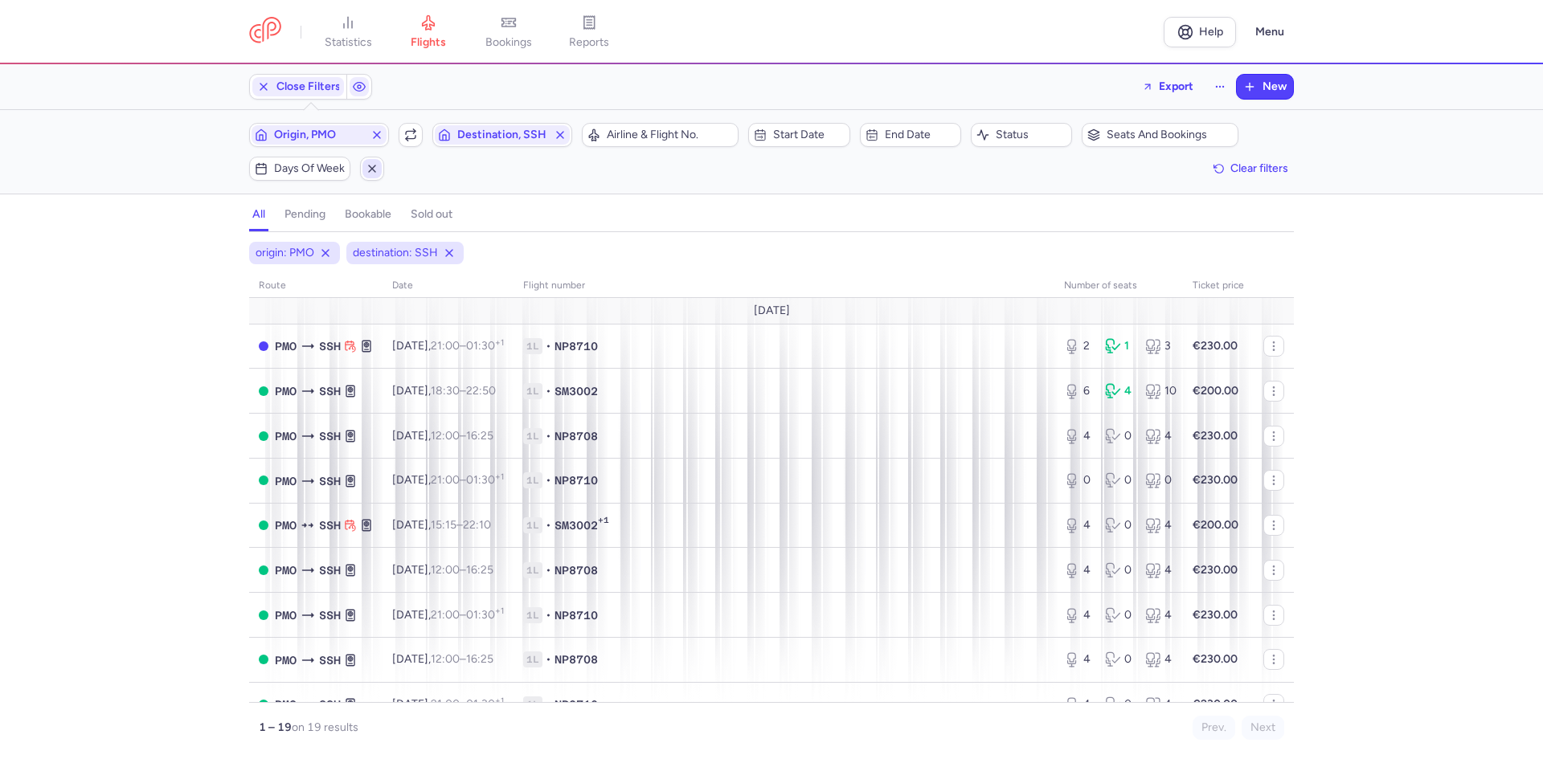
click at [374, 174] on icon "button" at bounding box center [372, 168] width 13 height 13
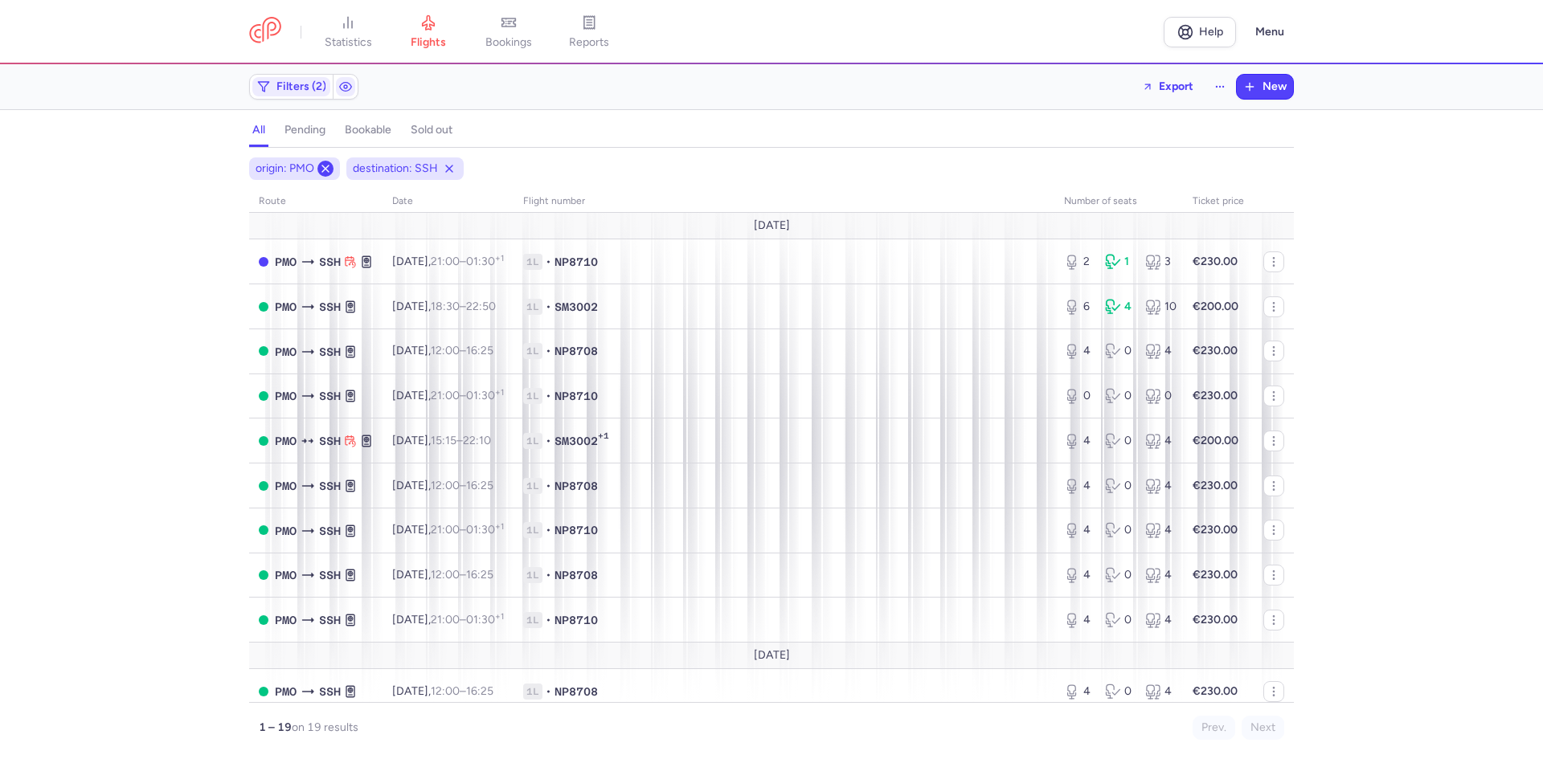
click at [329, 164] on icon at bounding box center [325, 168] width 13 height 13
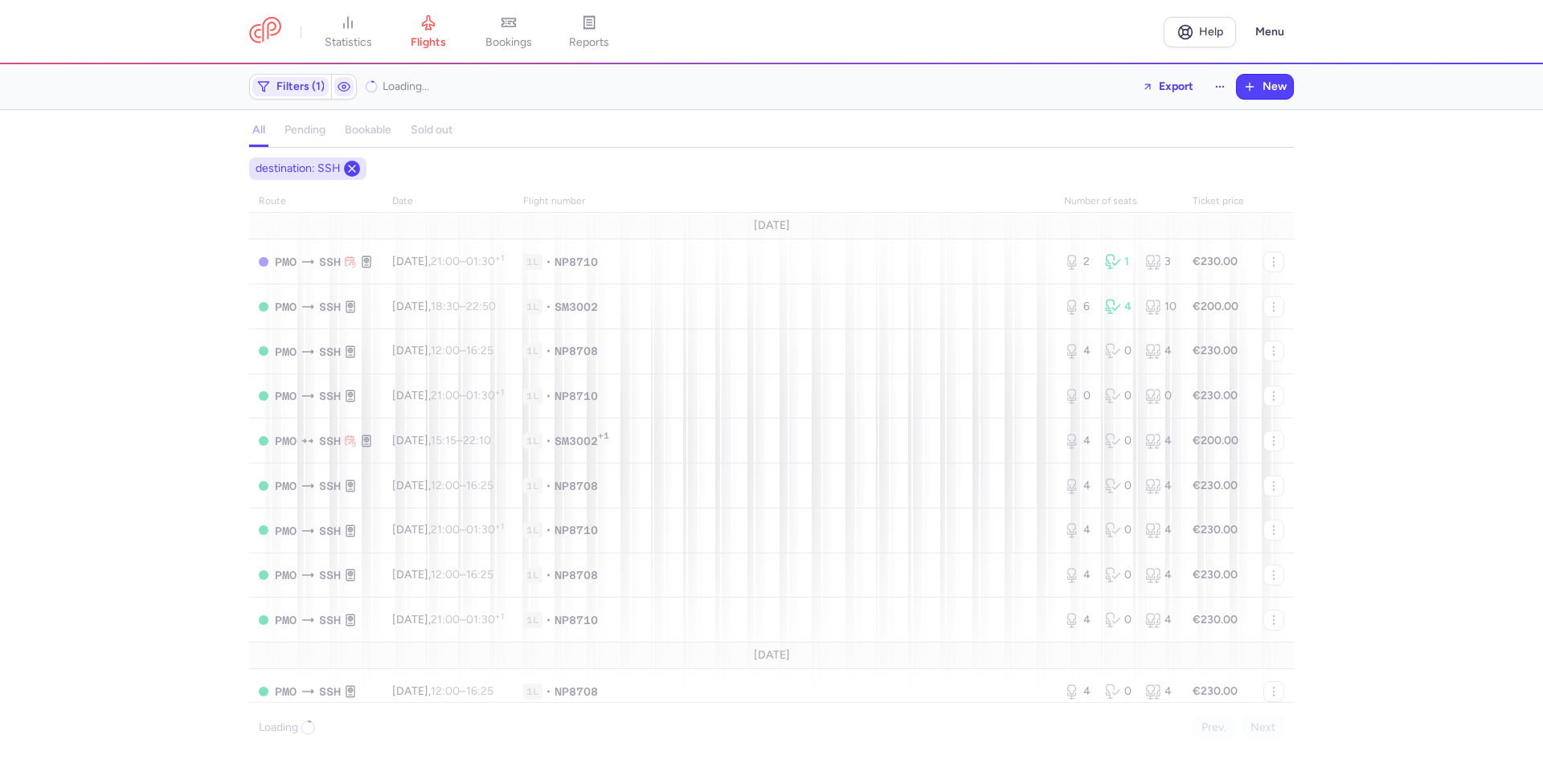
click at [345, 167] on icon at bounding box center [351, 168] width 13 height 13
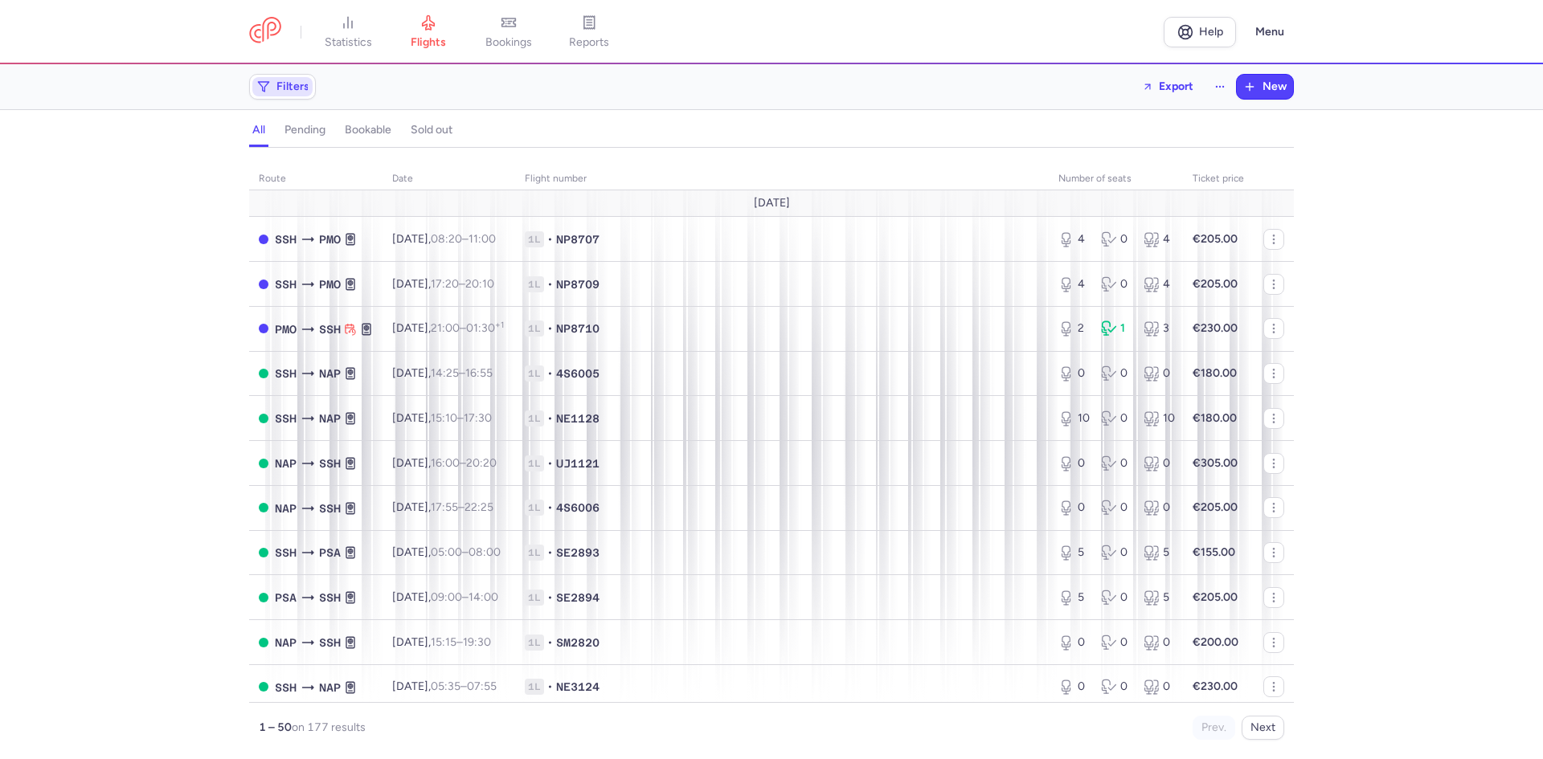
click at [285, 90] on span "Filters" at bounding box center [292, 86] width 33 height 13
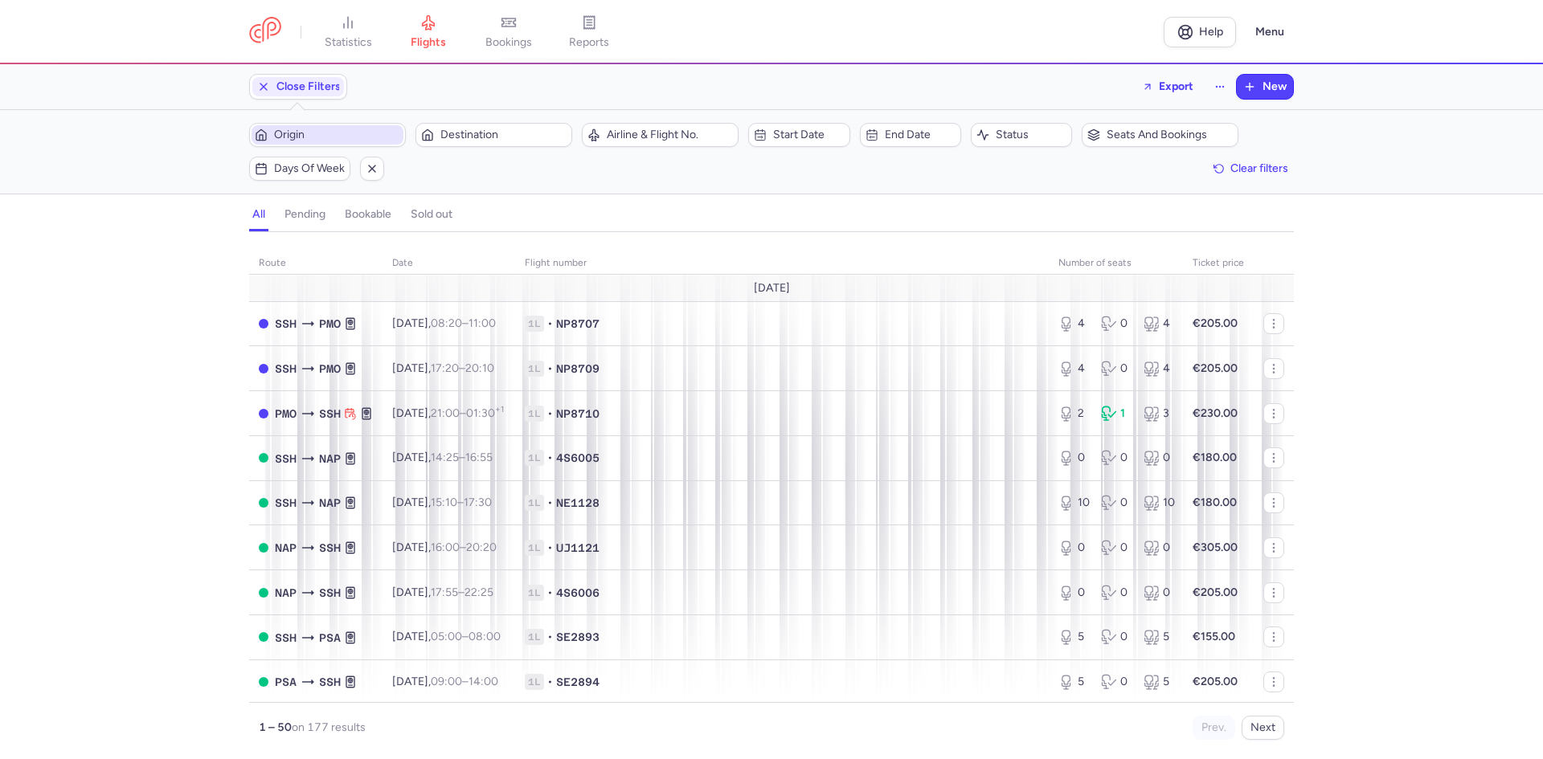
click at [300, 139] on span "Origin" at bounding box center [337, 135] width 126 height 13
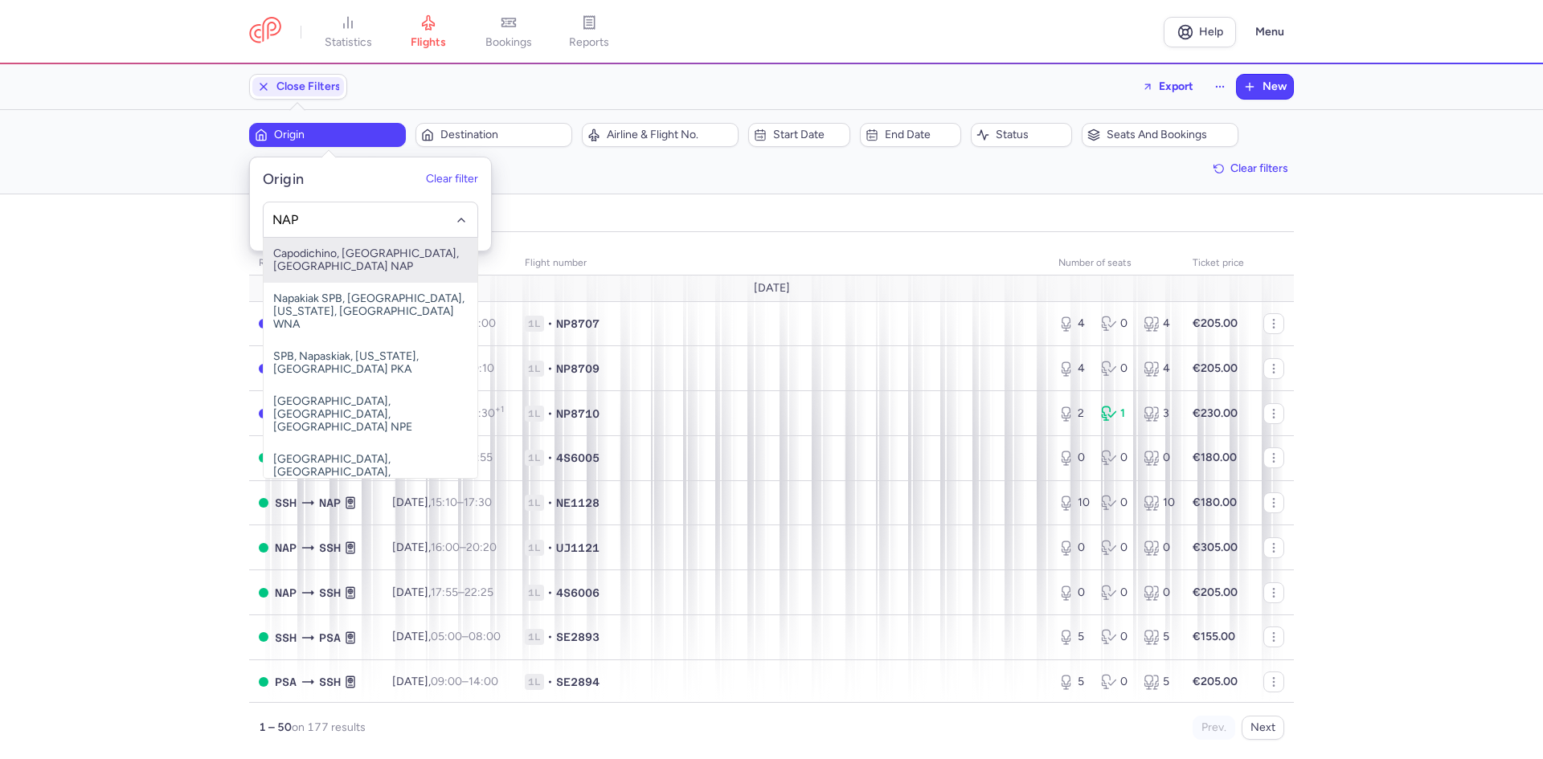
click at [333, 260] on span "Capodichino, [GEOGRAPHIC_DATA], [GEOGRAPHIC_DATA] NAP" at bounding box center [371, 260] width 214 height 45
type input "NAP"
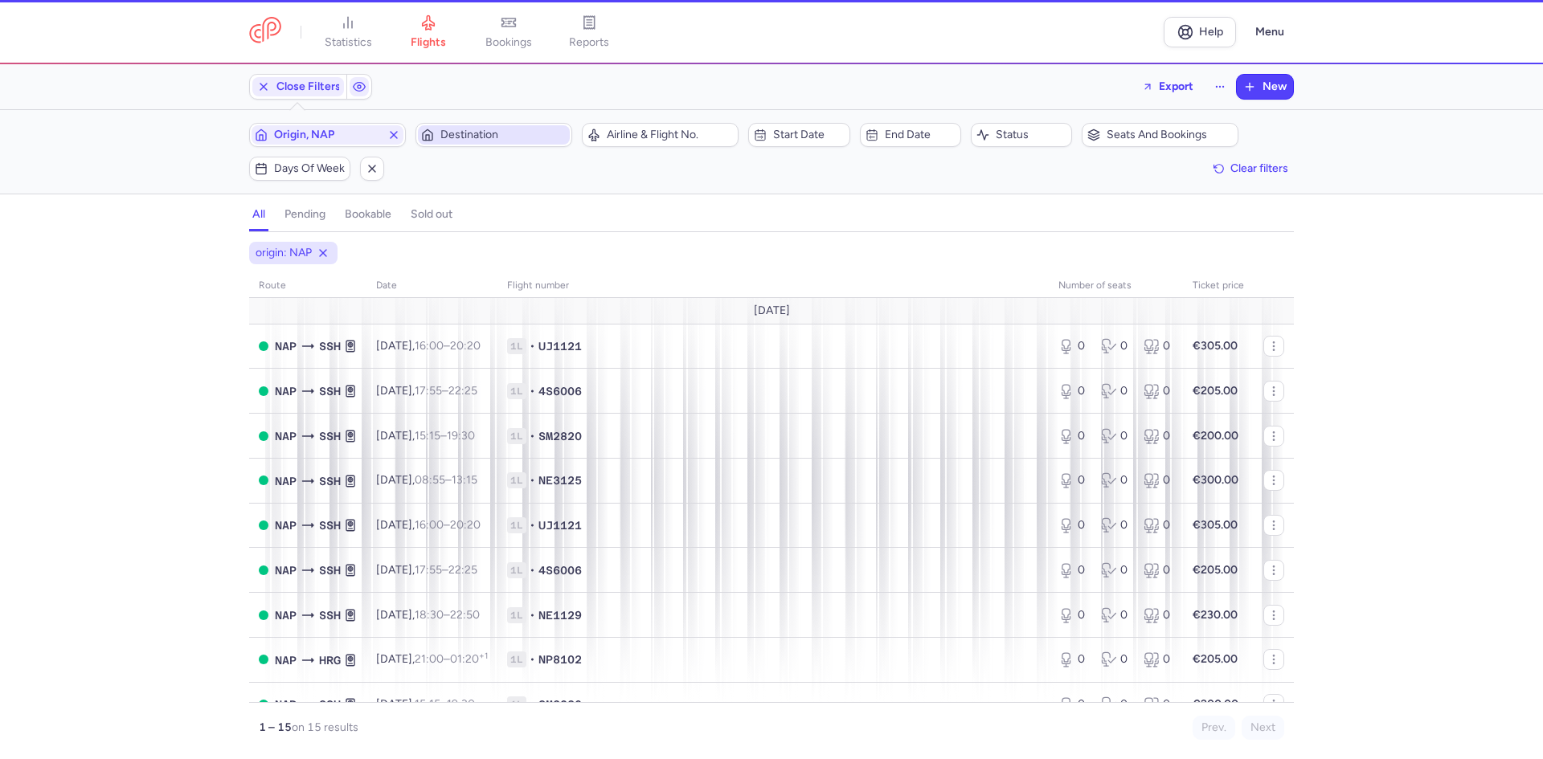
click at [506, 126] on span "Destination" at bounding box center [494, 134] width 152 height 19
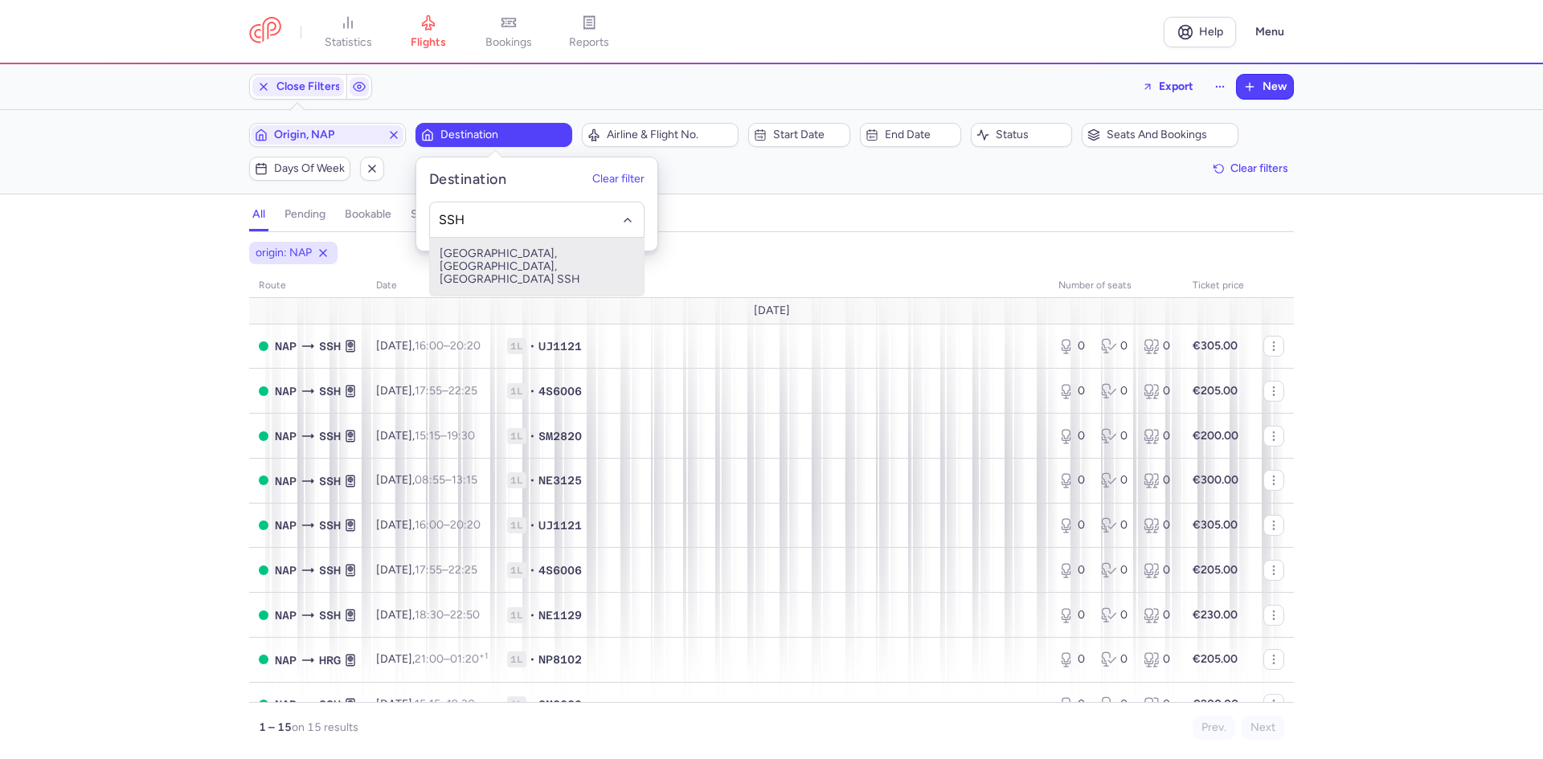
click at [525, 246] on span "[GEOGRAPHIC_DATA], [GEOGRAPHIC_DATA], [GEOGRAPHIC_DATA] SSH" at bounding box center [537, 267] width 214 height 58
type input "SSH"
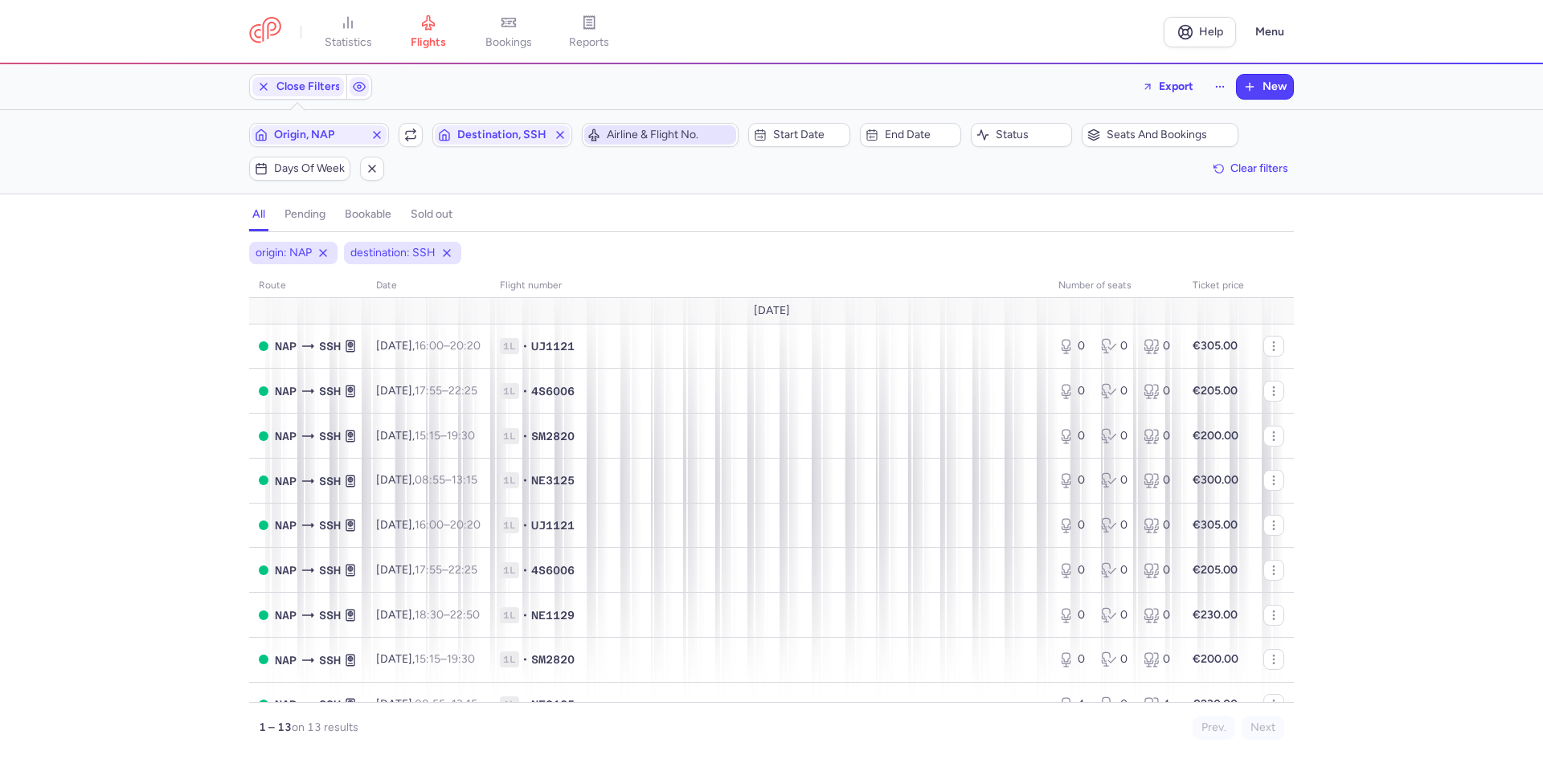
click at [633, 139] on span "Airline & Flight No." at bounding box center [670, 135] width 126 height 13
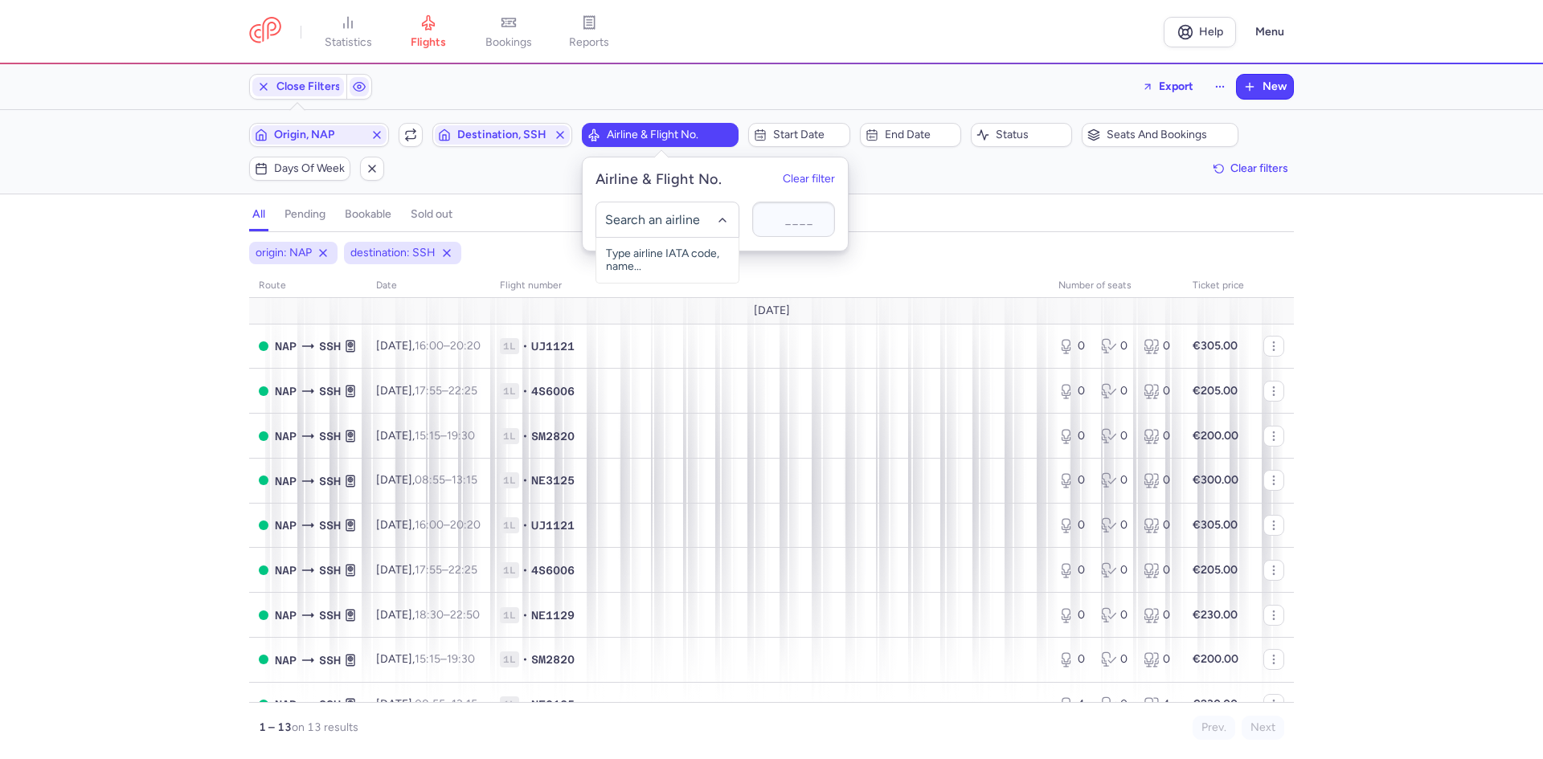
click at [646, 226] on input "-searchbox" at bounding box center [667, 220] width 125 height 18
type input "SM"
click at [649, 396] on div "Air Cairo (SM)" at bounding box center [667, 390] width 123 height 16
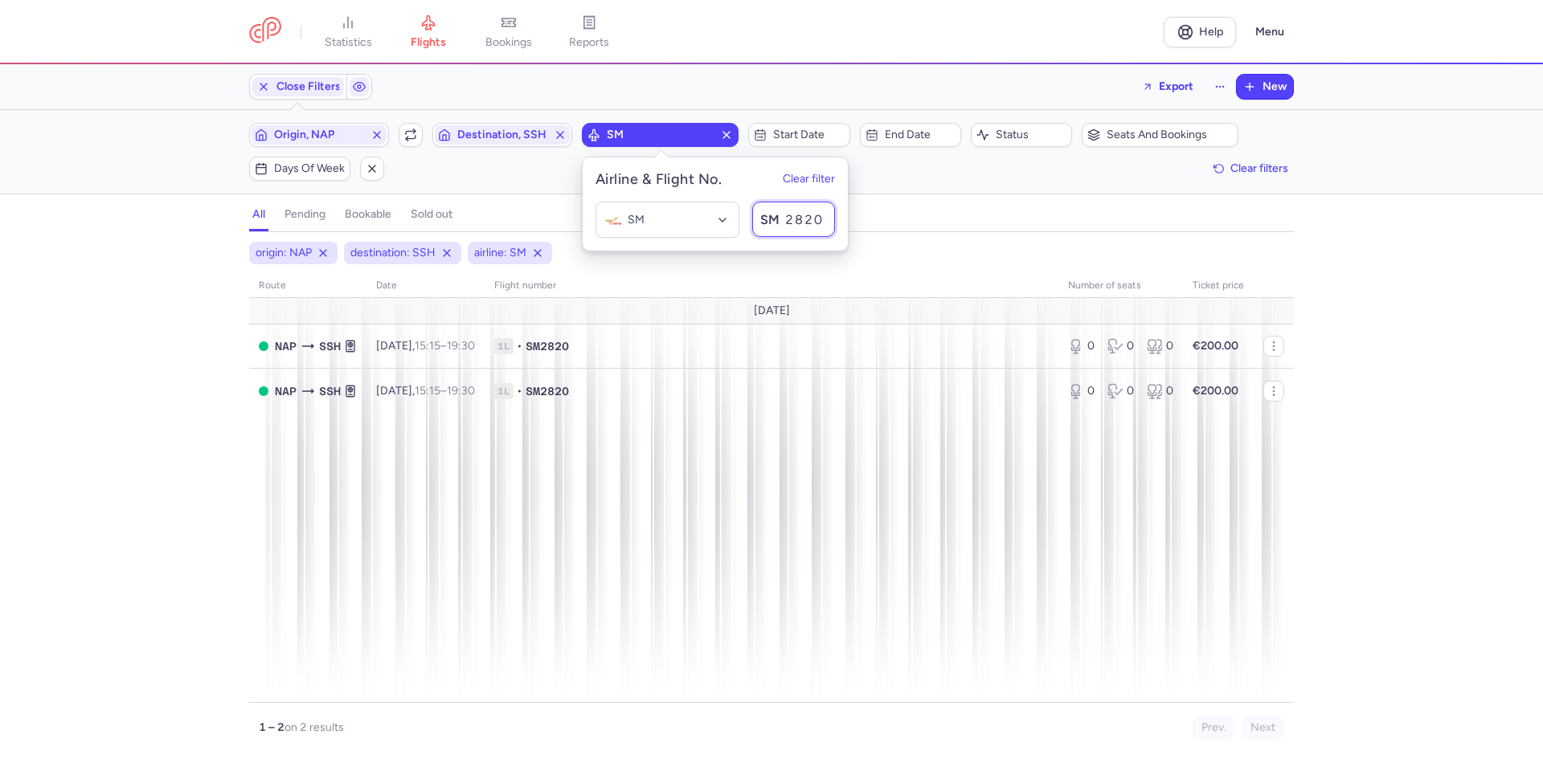
type input "2820"
